Goal: Task Accomplishment & Management: Use online tool/utility

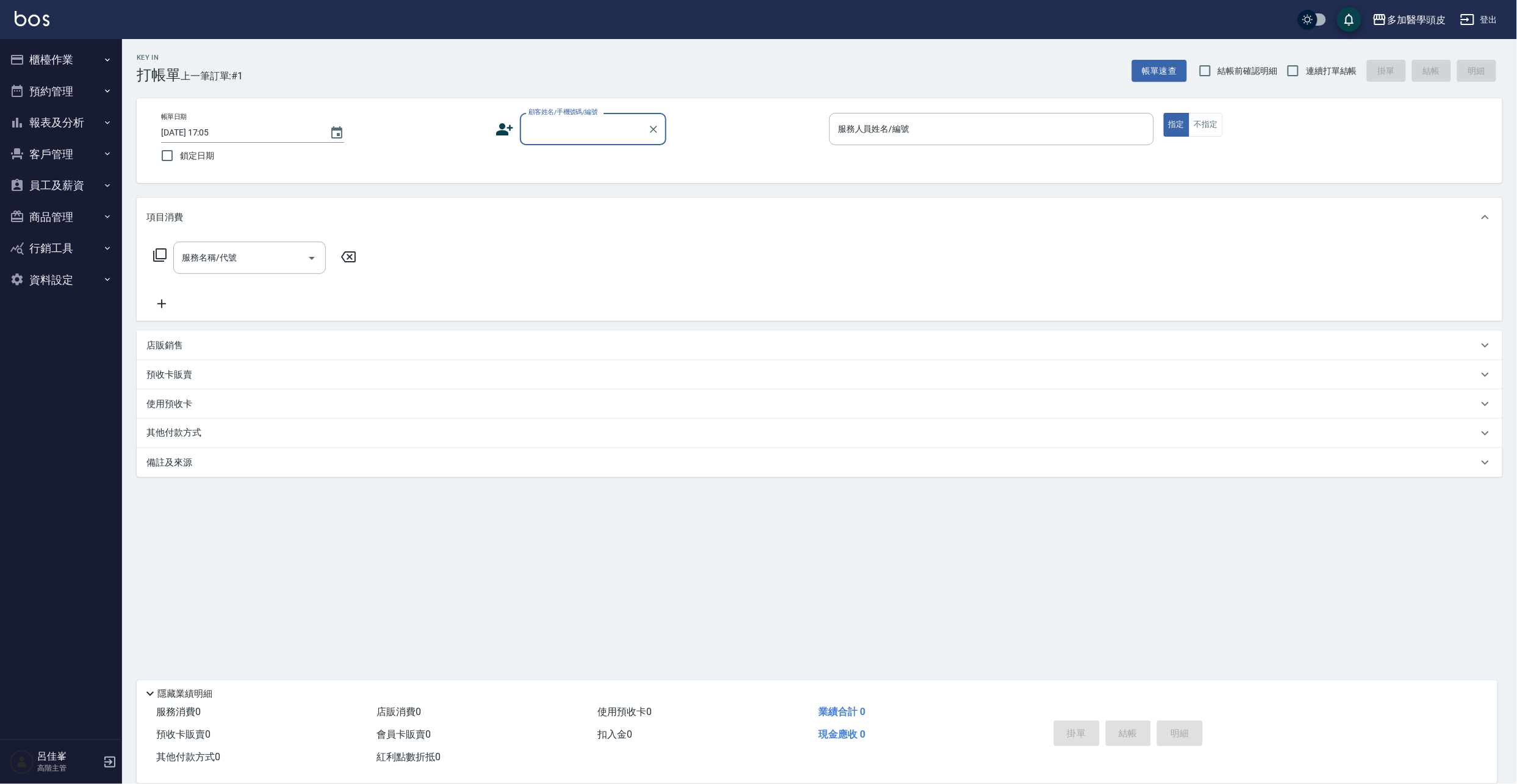
click at [552, 128] on input "顧客姓名/手機號碼/編號" at bounding box center [583, 129] width 117 height 21
click at [557, 156] on li "[PERSON_NAME]/0952747073/" at bounding box center [593, 161] width 146 height 20
type input "[PERSON_NAME]/0952747073/"
click at [865, 129] on input "服務人員姓名/編號" at bounding box center [992, 129] width 314 height 21
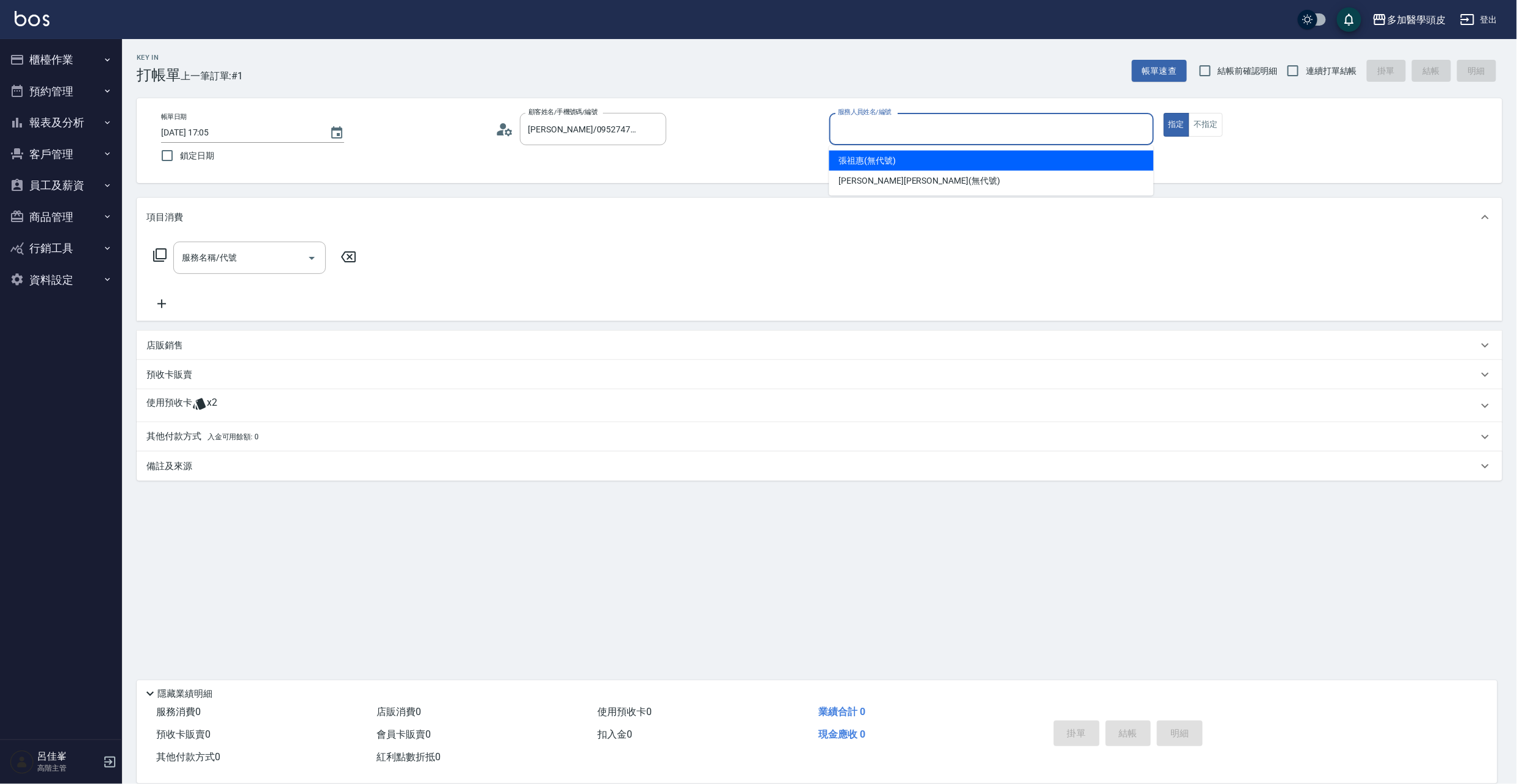
drag, startPoint x: 868, startPoint y: 157, endPoint x: 601, endPoint y: 240, distance: 279.6
click at [838, 174] on ul "[PERSON_NAME](無代號) [PERSON_NAME] (無代號)" at bounding box center [991, 170] width 324 height 50
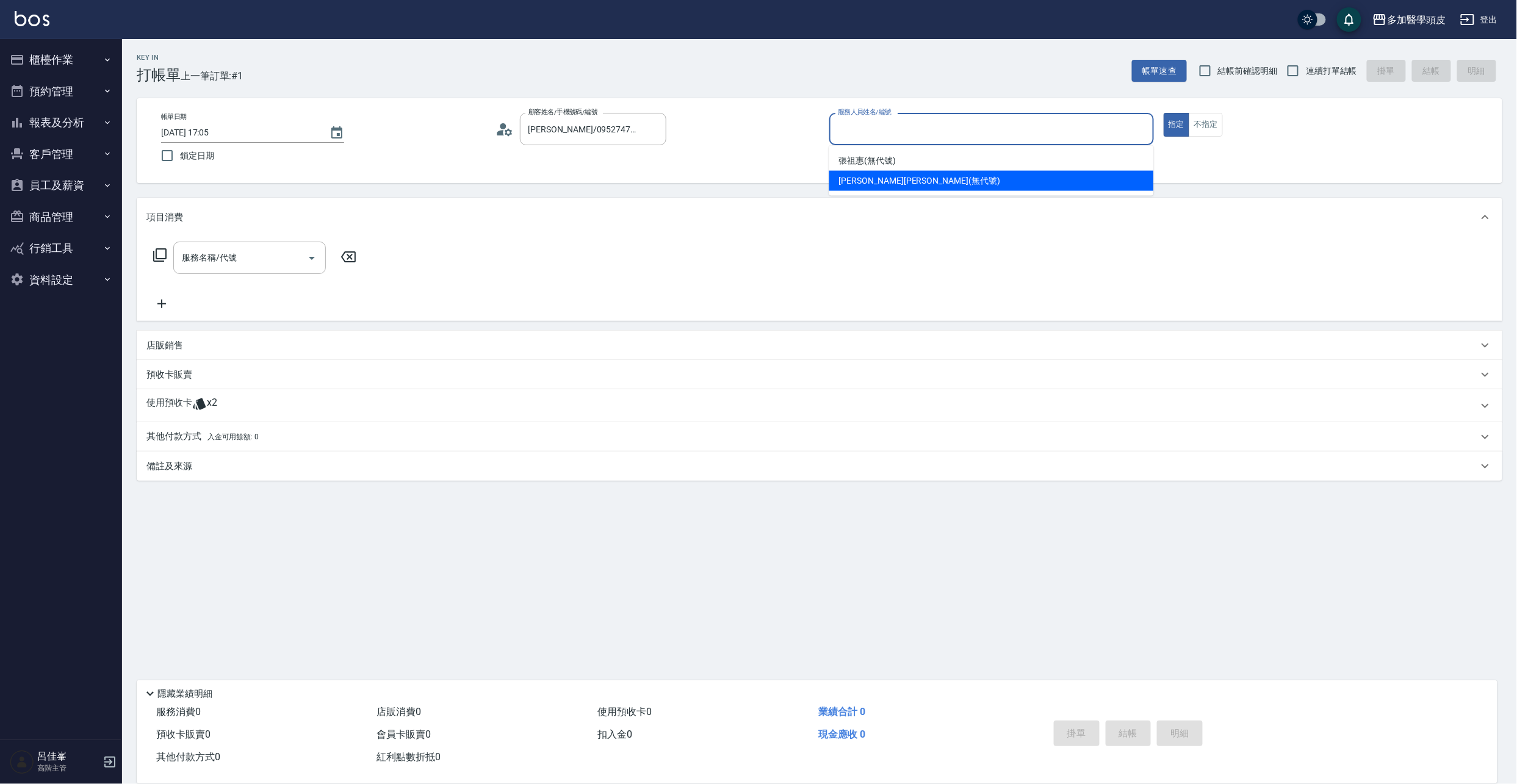
click at [205, 401] on icon at bounding box center [199, 403] width 14 height 14
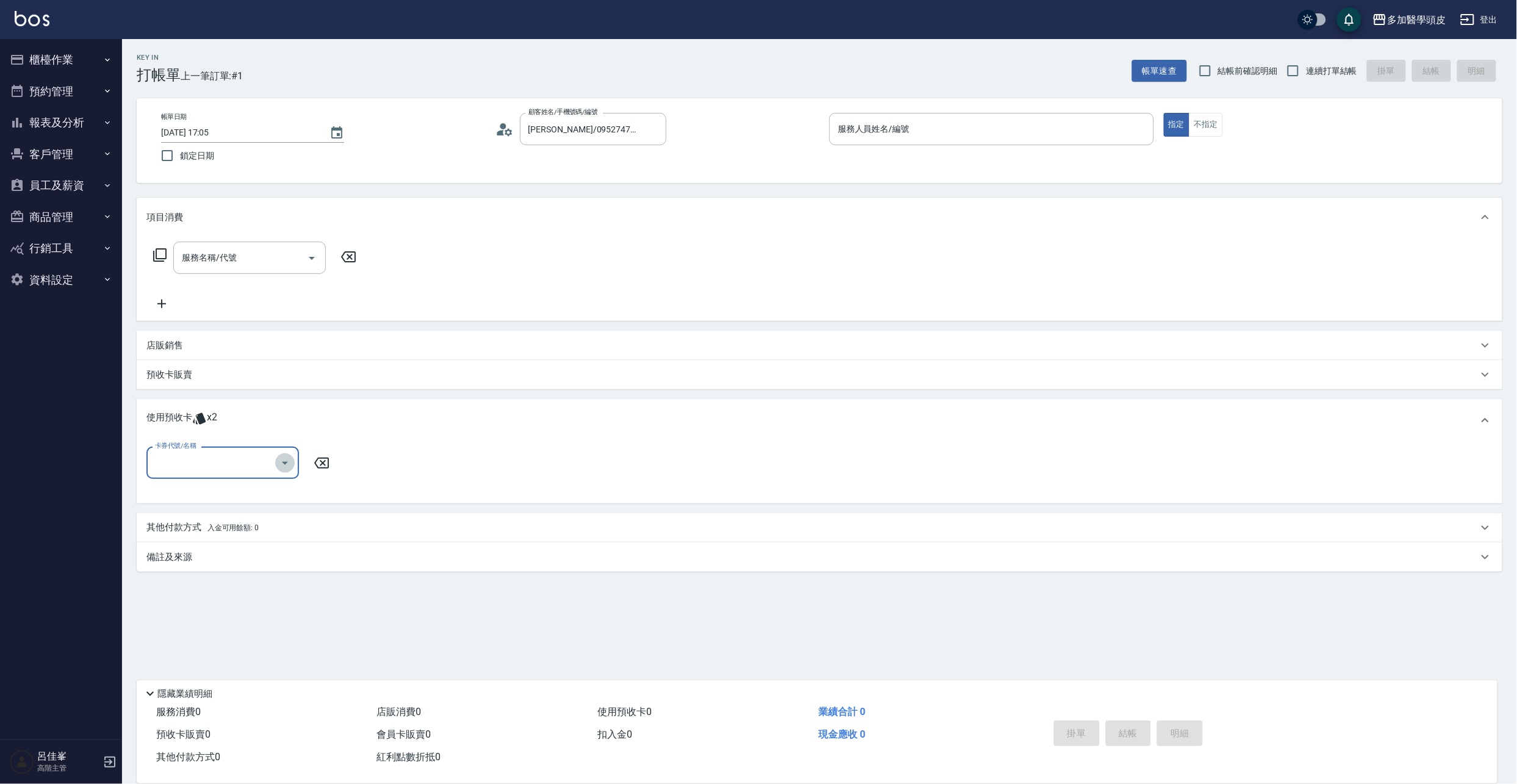
click at [284, 465] on icon "Open" at bounding box center [284, 463] width 14 height 14
click at [247, 487] on div "育髮課程3堂 剩餘1張" at bounding box center [222, 493] width 152 height 20
type input "育髮課程3[PERSON_NAME]"
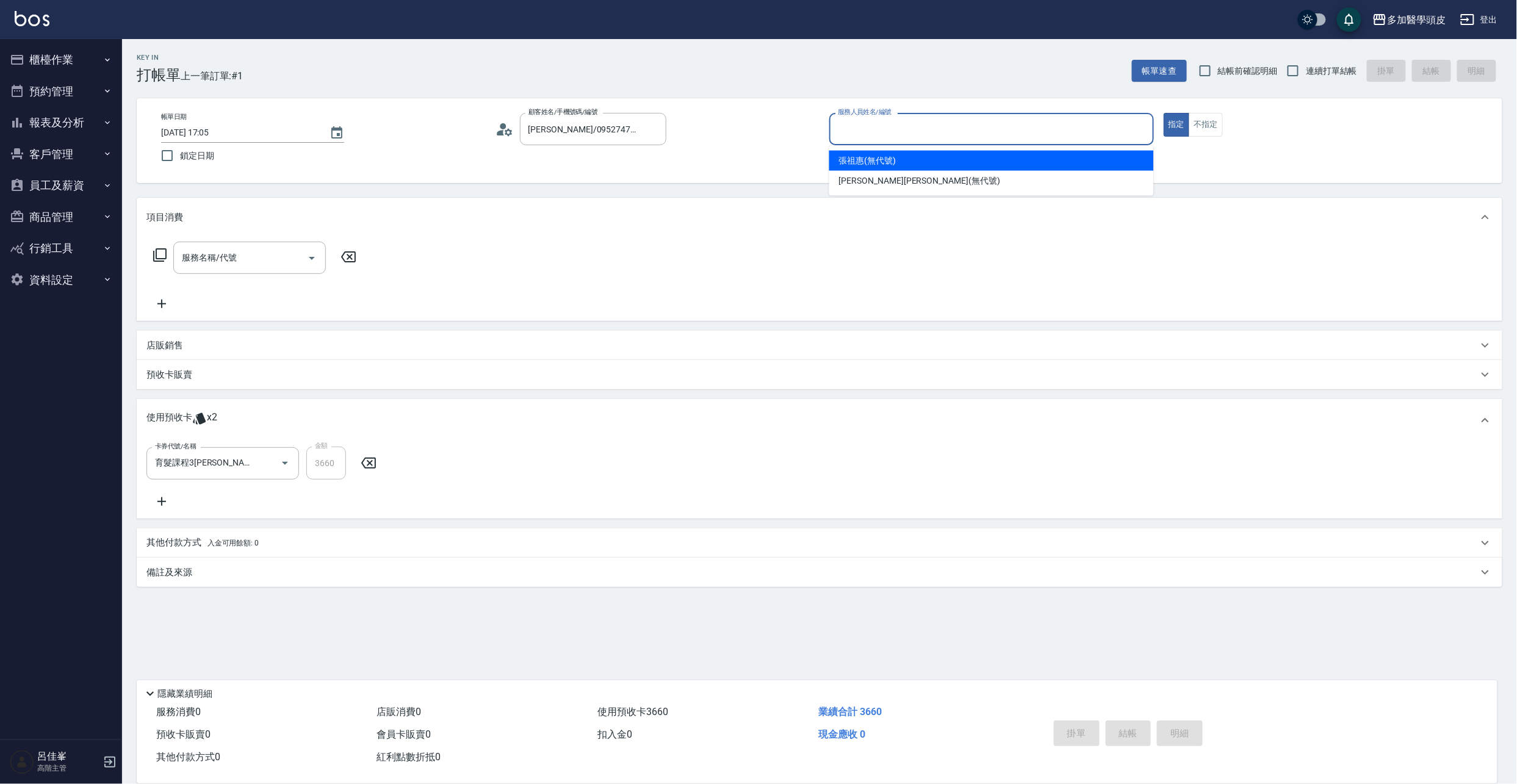
click at [946, 135] on input "服務人員姓名/編號" at bounding box center [992, 129] width 314 height 21
drag, startPoint x: 907, startPoint y: 163, endPoint x: 990, endPoint y: 377, distance: 229.5
click at [907, 167] on div "[PERSON_NAME](無代號)" at bounding box center [991, 161] width 324 height 20
type input "[PERSON_NAME](無代號)"
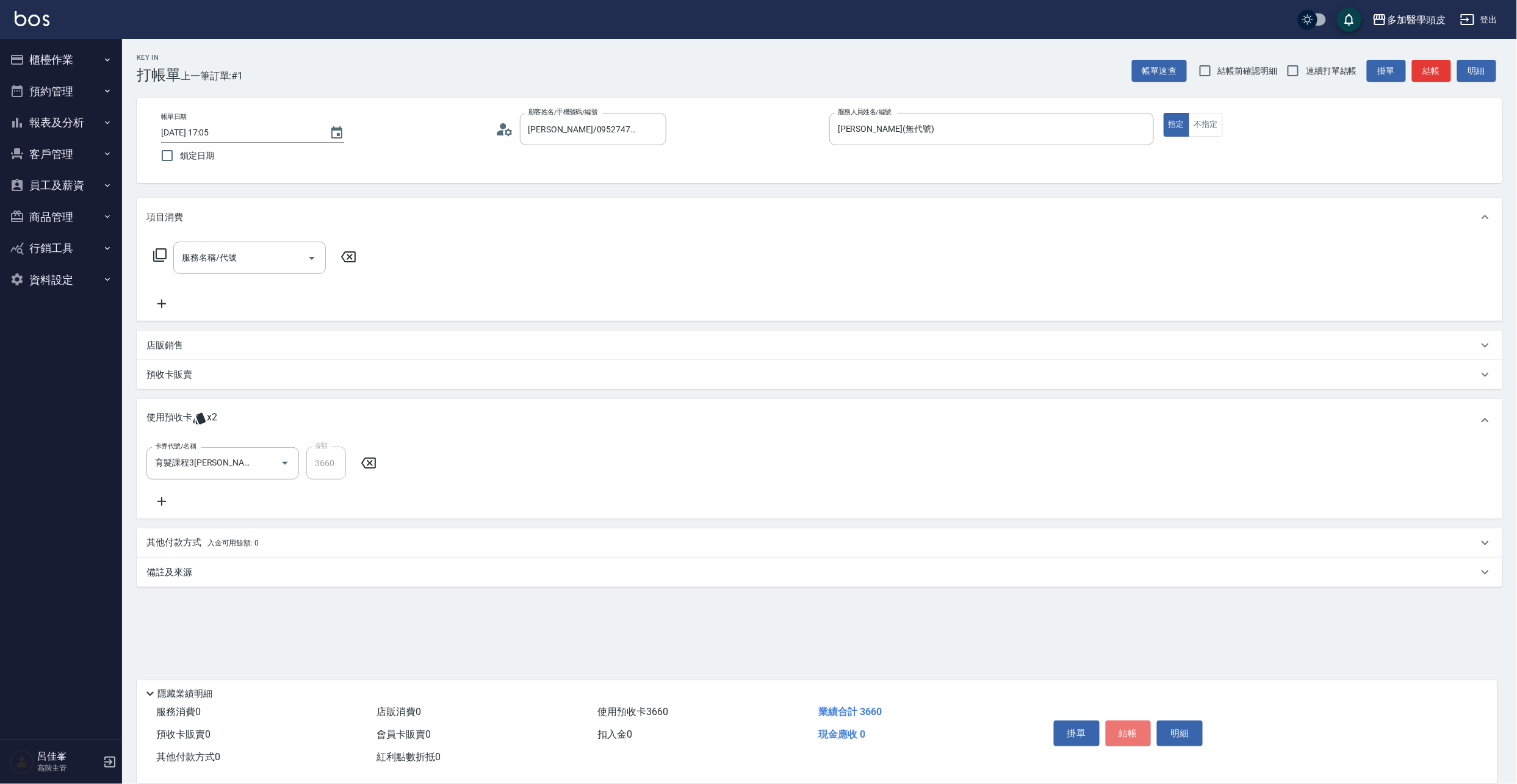
drag, startPoint x: 1126, startPoint y: 730, endPoint x: 1021, endPoint y: 704, distance: 108.2
click at [1127, 730] on button "結帳" at bounding box center [1129, 732] width 46 height 26
